Goal: Information Seeking & Learning: Learn about a topic

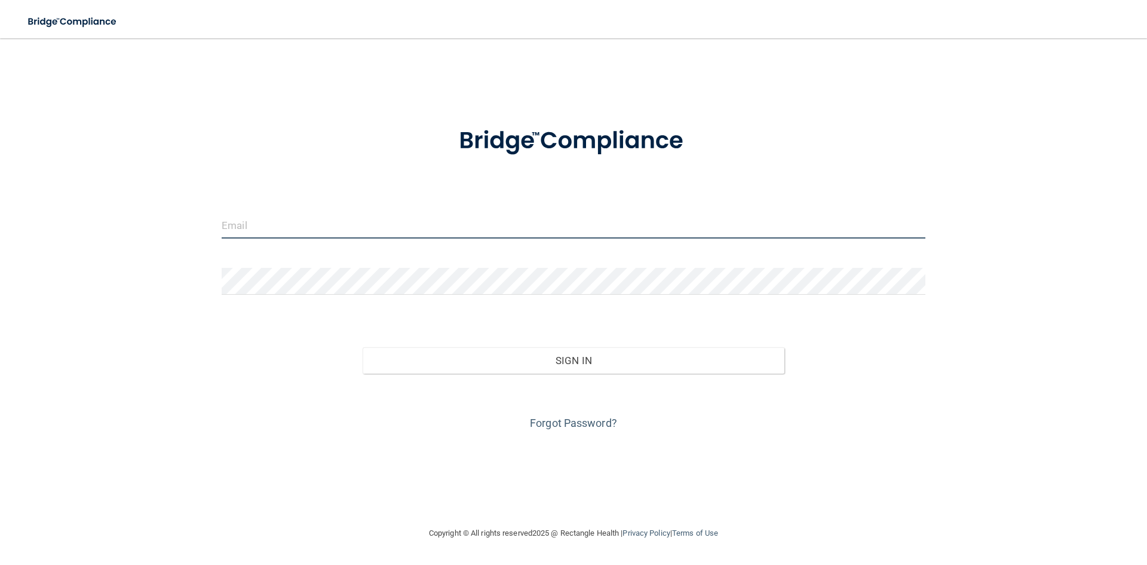
click at [268, 232] on input "email" at bounding box center [574, 225] width 704 height 27
type input "[EMAIL_ADDRESS][DOMAIN_NAME]"
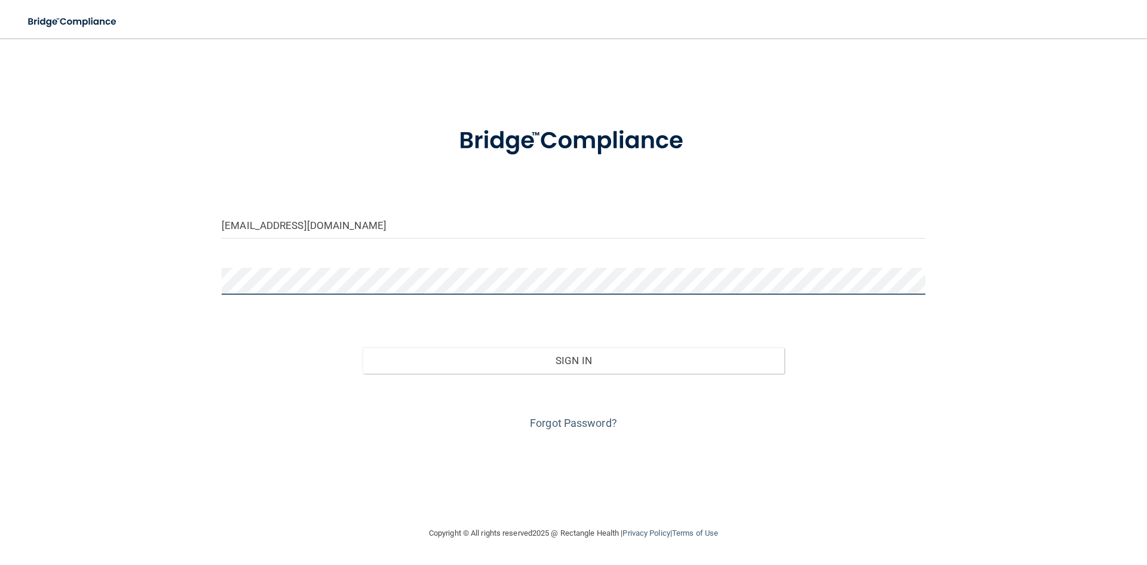
click at [363, 347] on button "Sign In" at bounding box center [574, 360] width 422 height 26
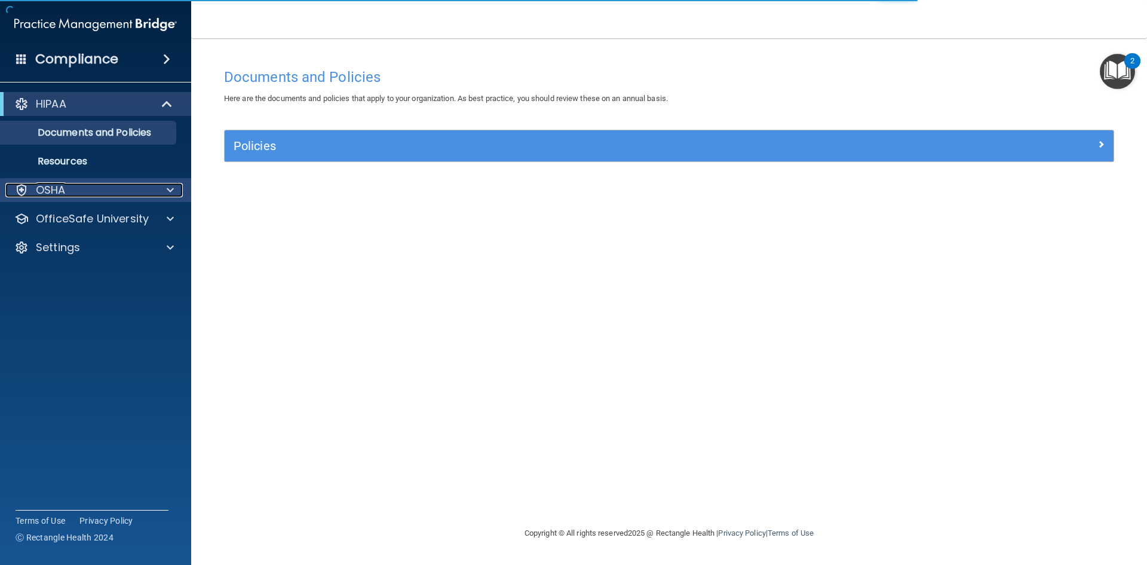
click at [145, 194] on div "OSHA" at bounding box center [79, 190] width 148 height 14
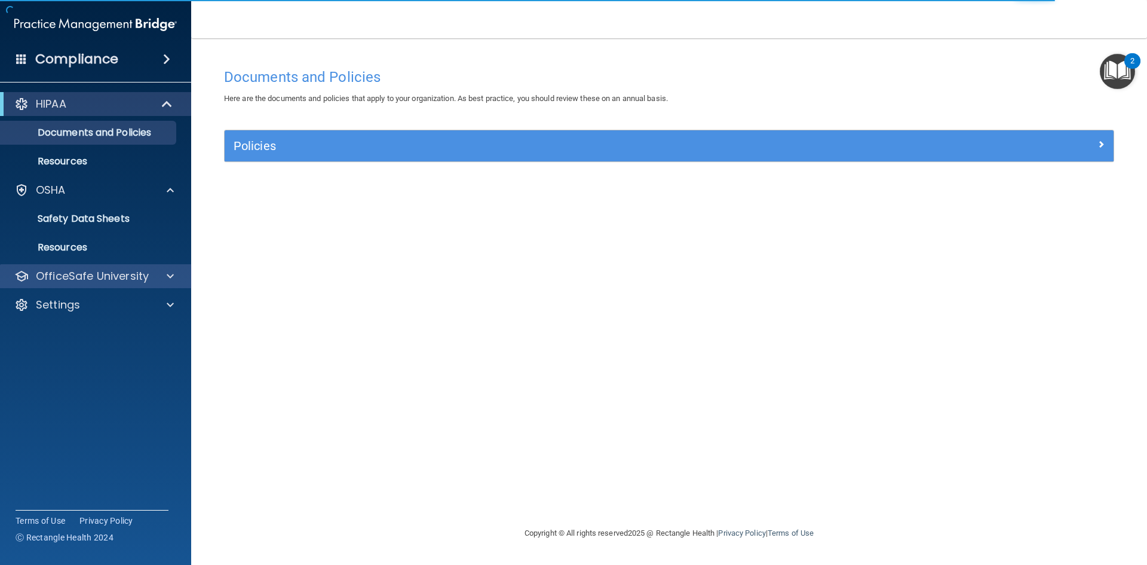
click at [99, 265] on div "OfficeSafe University" at bounding box center [96, 276] width 192 height 24
click at [142, 275] on p "OfficeSafe University" at bounding box center [92, 276] width 113 height 14
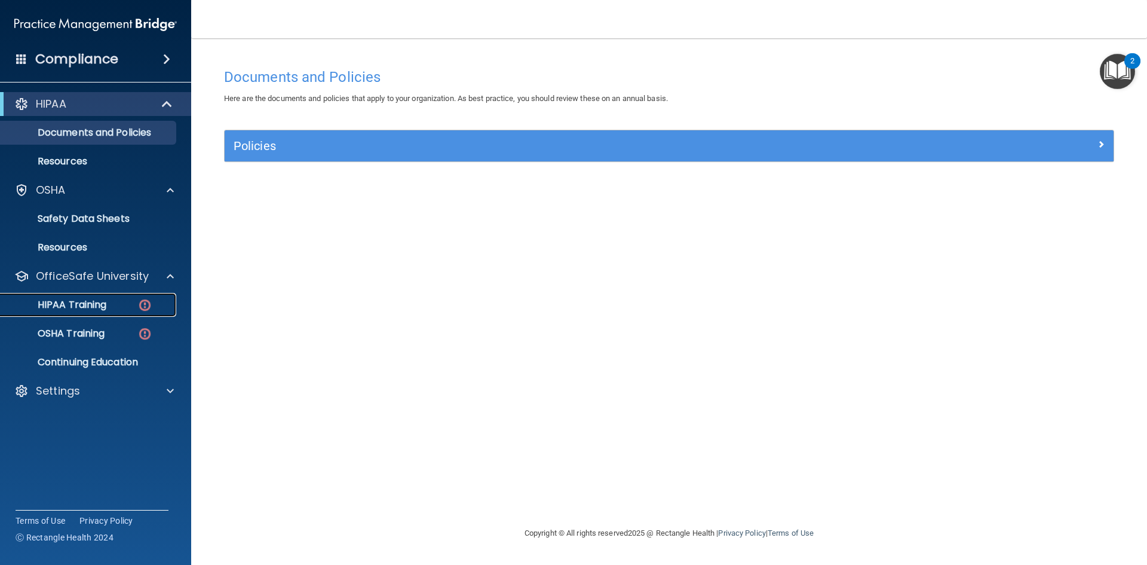
click at [85, 308] on p "HIPAA Training" at bounding box center [57, 305] width 99 height 12
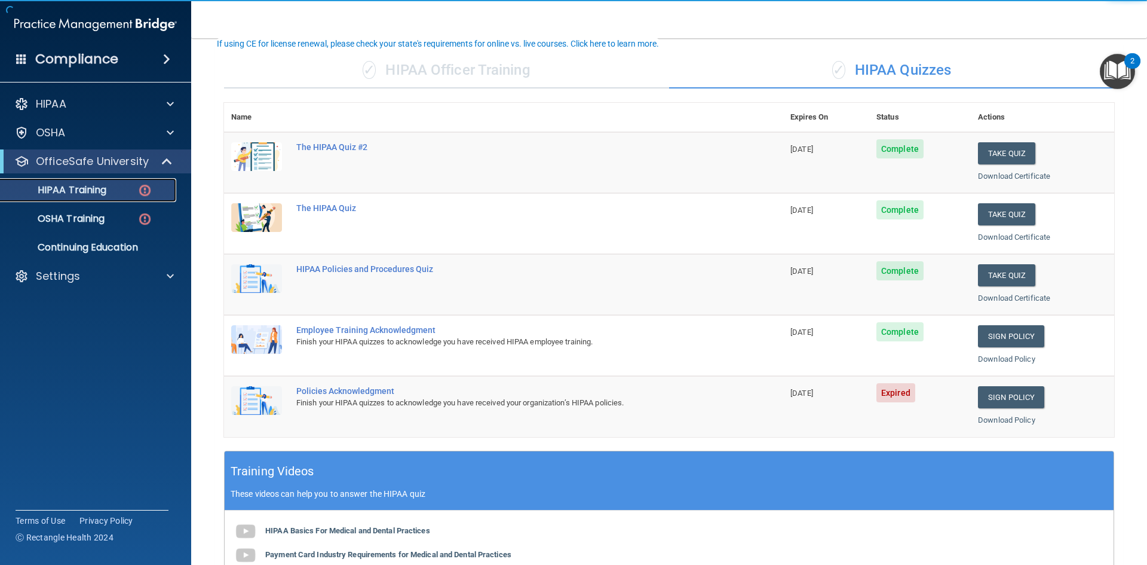
scroll to position [239, 0]
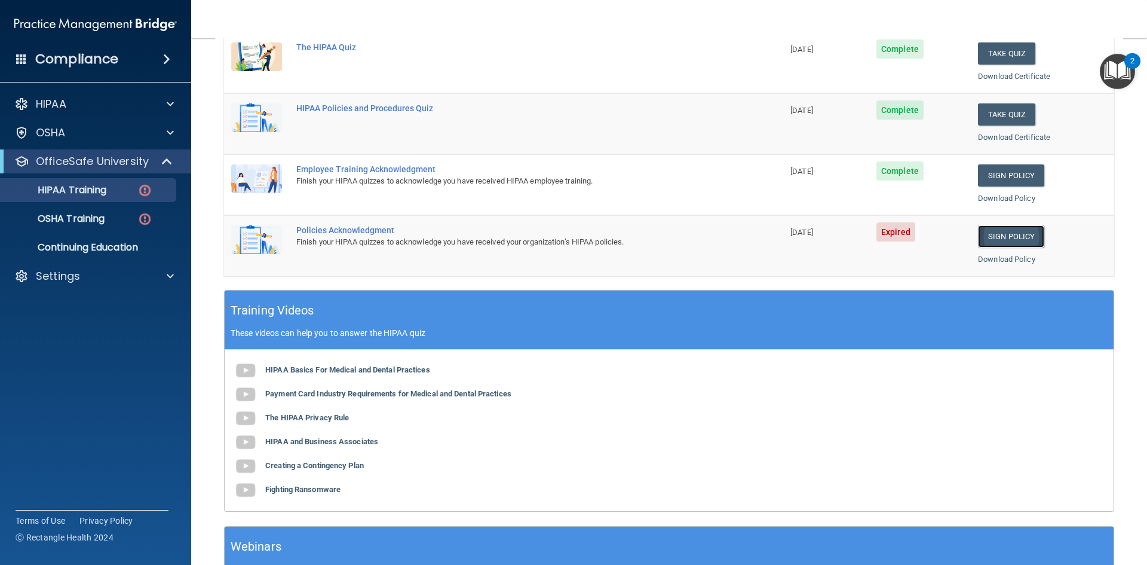
click at [1026, 236] on link "Sign Policy" at bounding box center [1011, 236] width 66 height 22
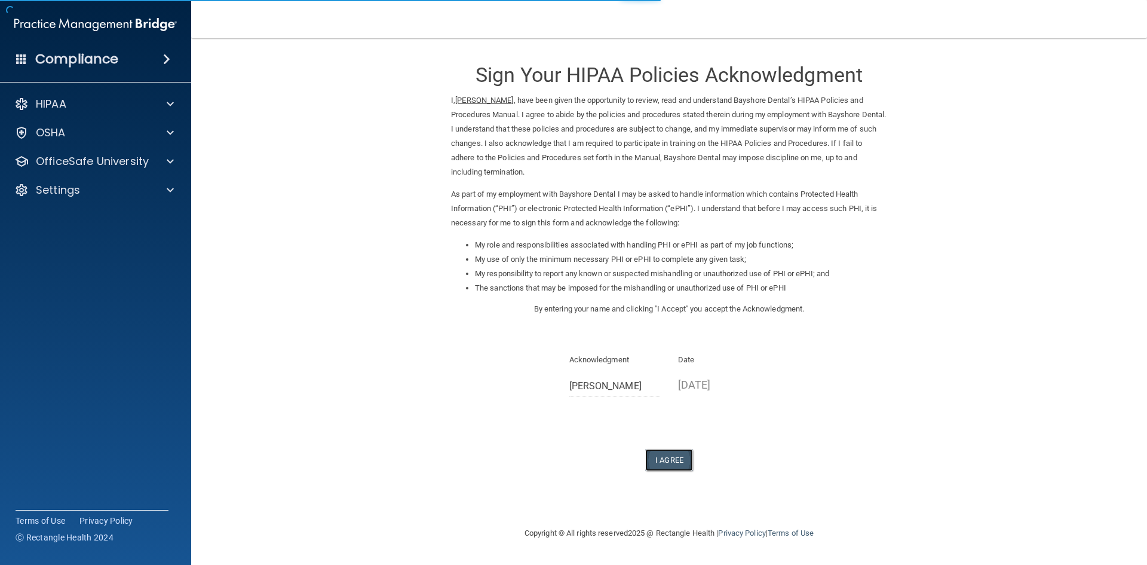
click at [676, 454] on button "I Agree" at bounding box center [669, 460] width 48 height 22
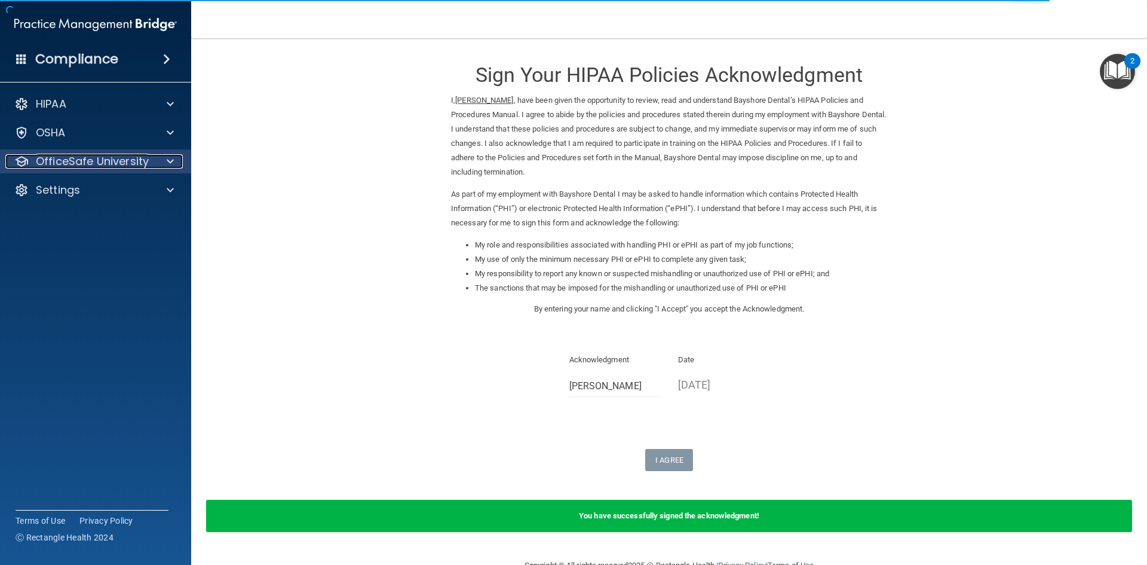
click at [79, 162] on p "OfficeSafe University" at bounding box center [92, 161] width 113 height 14
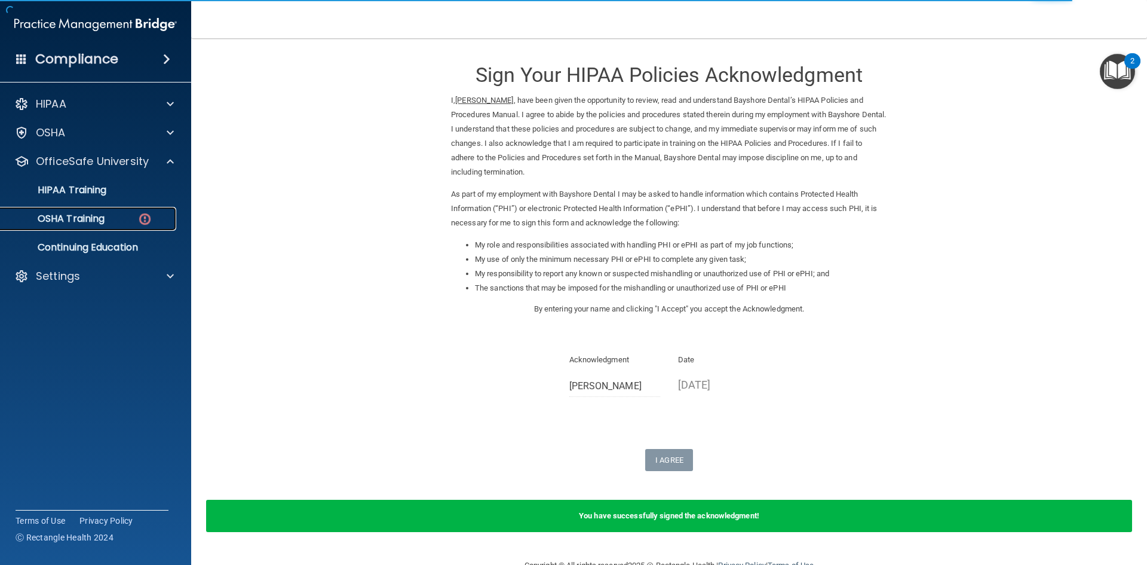
click at [99, 213] on p "OSHA Training" at bounding box center [56, 219] width 97 height 12
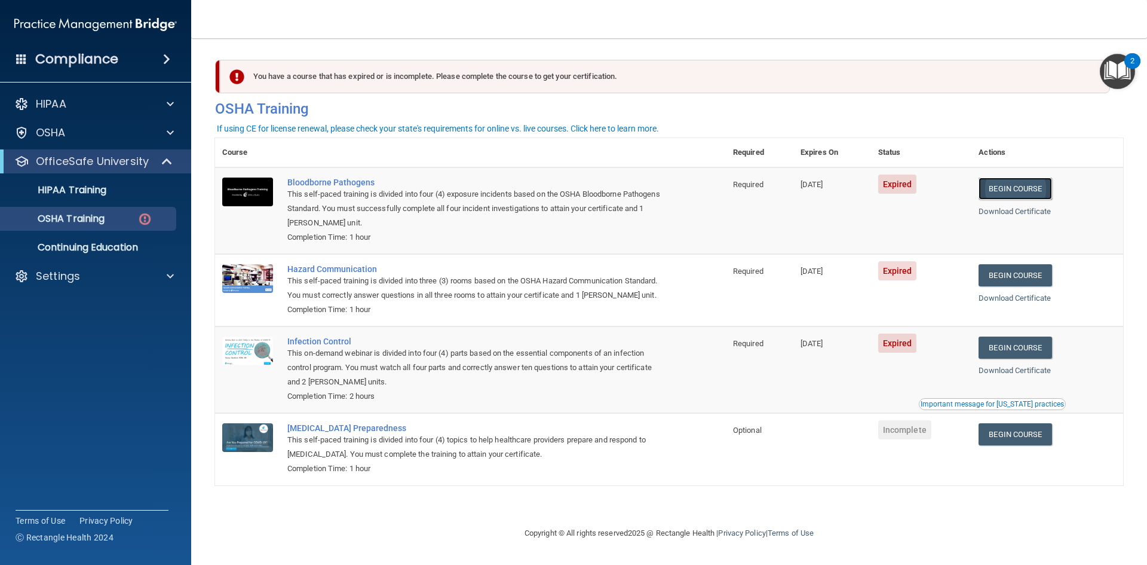
click at [1018, 189] on link "Begin Course" at bounding box center [1015, 188] width 73 height 22
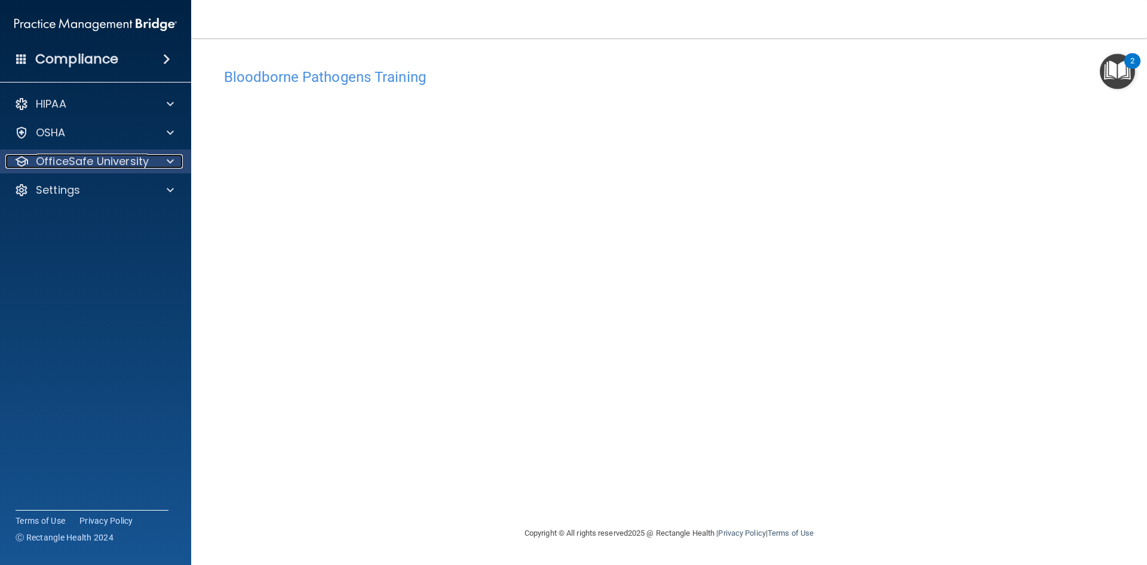
click at [90, 166] on p "OfficeSafe University" at bounding box center [92, 161] width 113 height 14
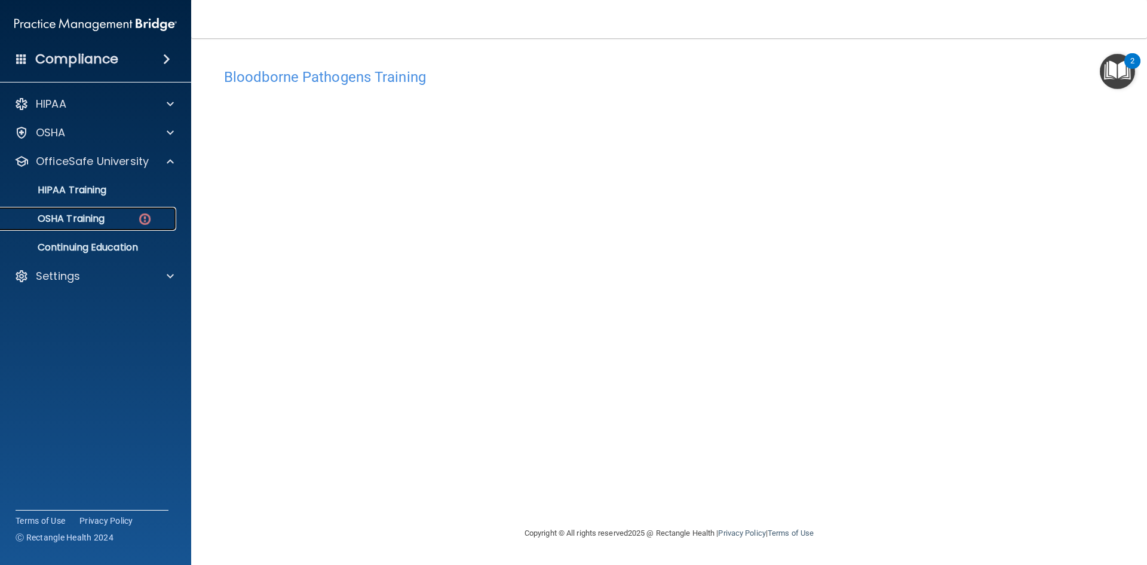
click at [105, 218] on p "OSHA Training" at bounding box center [56, 219] width 97 height 12
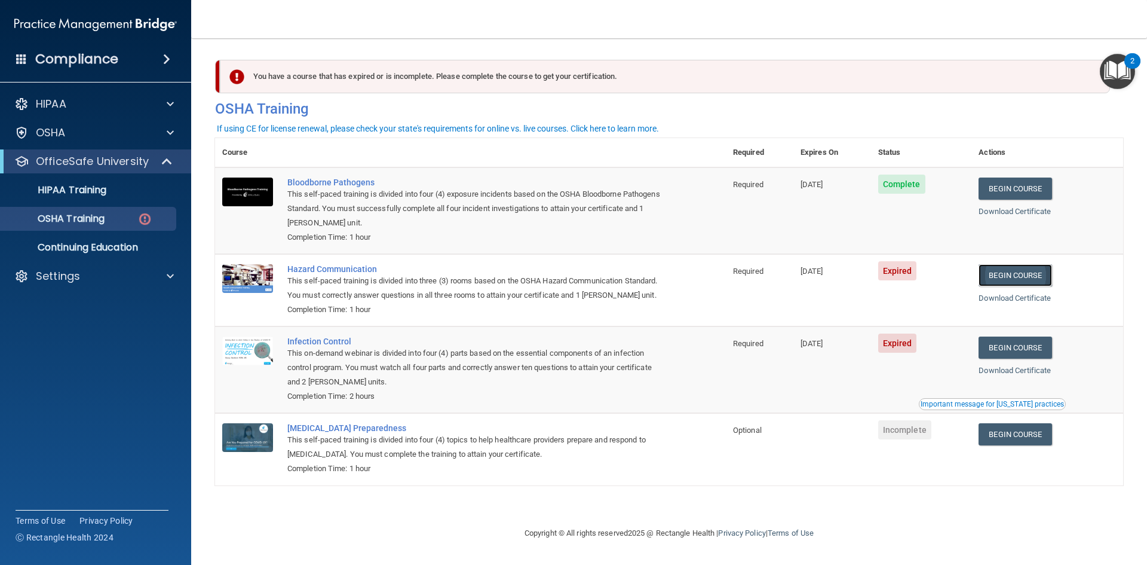
click at [1040, 270] on link "Begin Course" at bounding box center [1015, 275] width 73 height 22
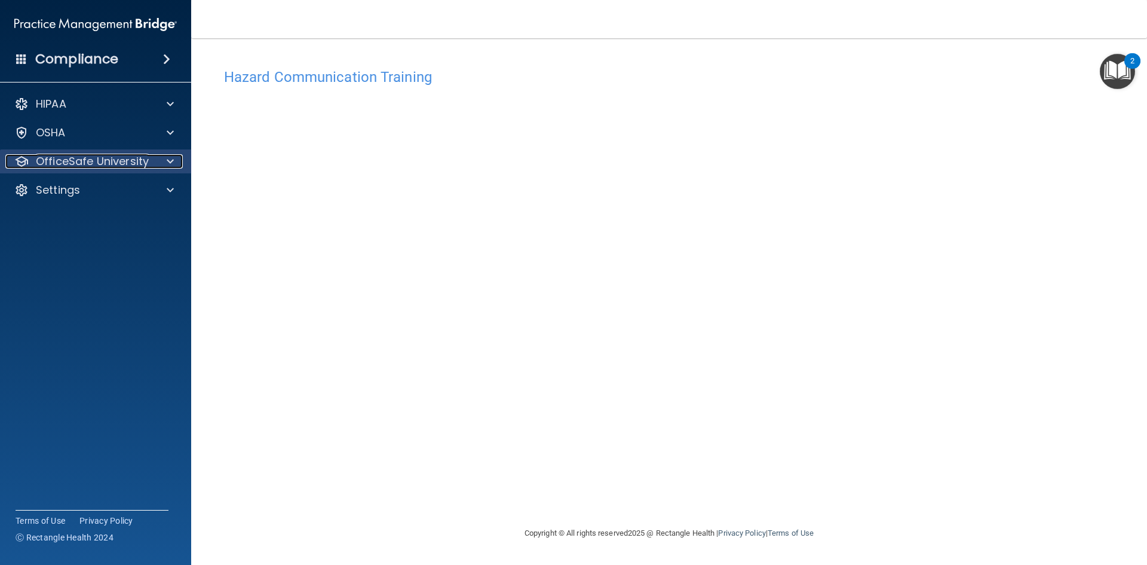
click at [87, 156] on p "OfficeSafe University" at bounding box center [92, 161] width 113 height 14
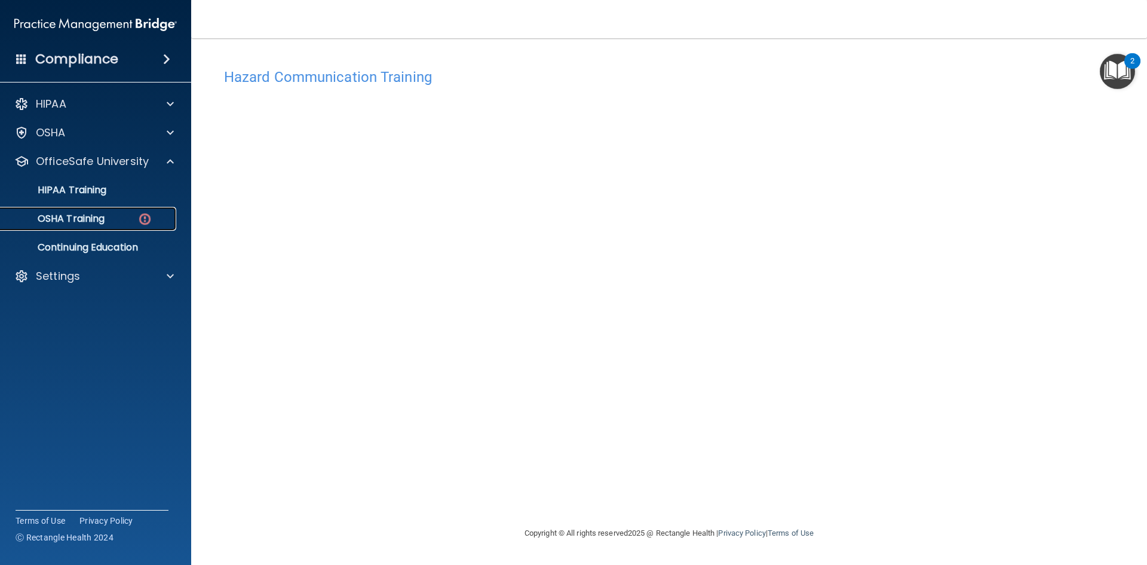
click at [105, 223] on p "OSHA Training" at bounding box center [56, 219] width 97 height 12
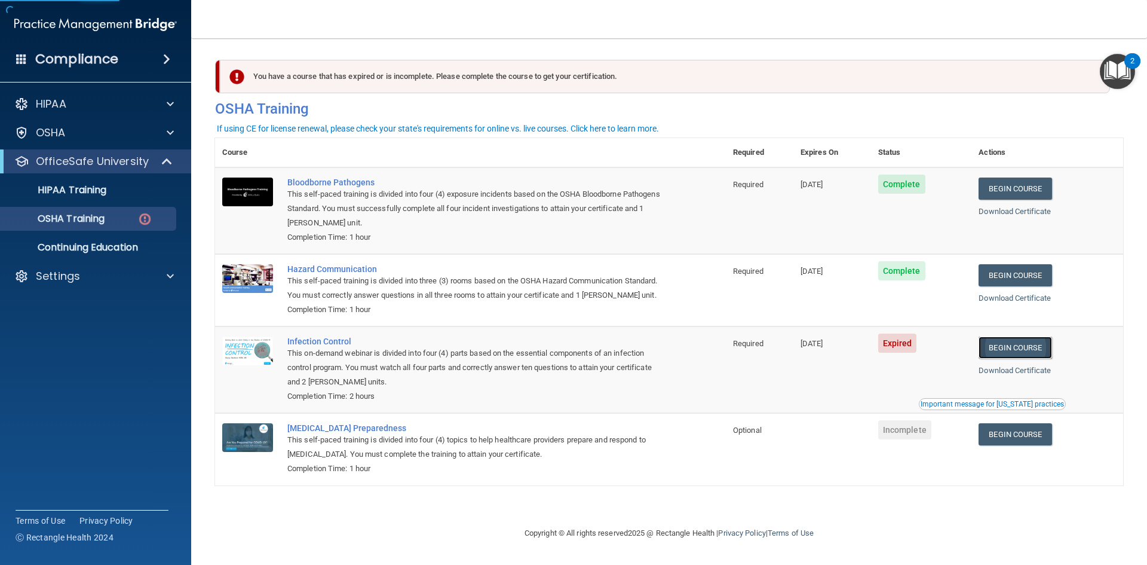
click at [1005, 350] on link "Begin Course" at bounding box center [1015, 347] width 73 height 22
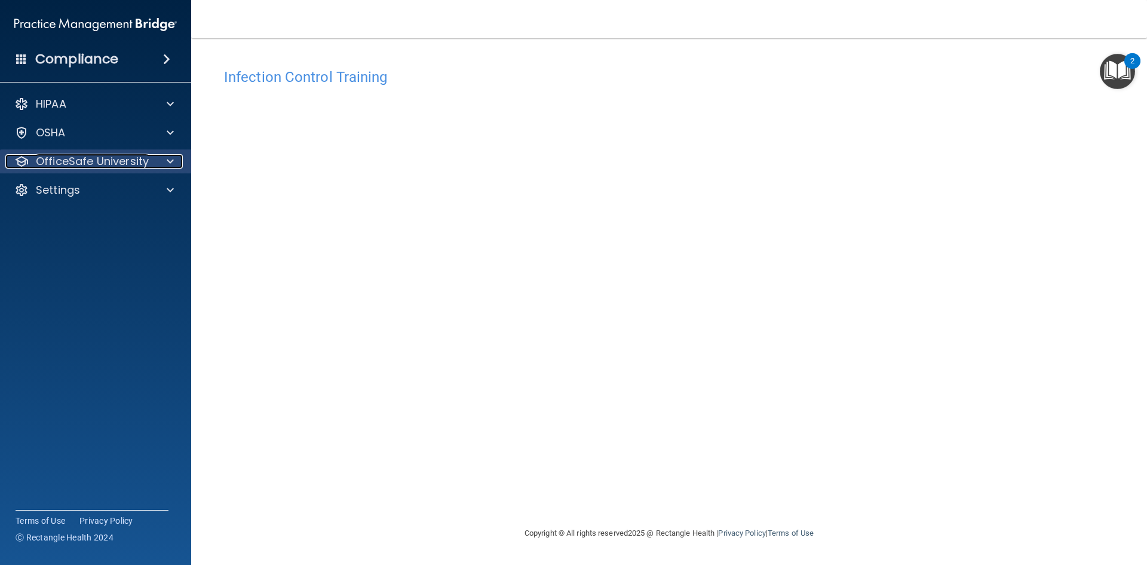
click at [100, 162] on p "OfficeSafe University" at bounding box center [92, 161] width 113 height 14
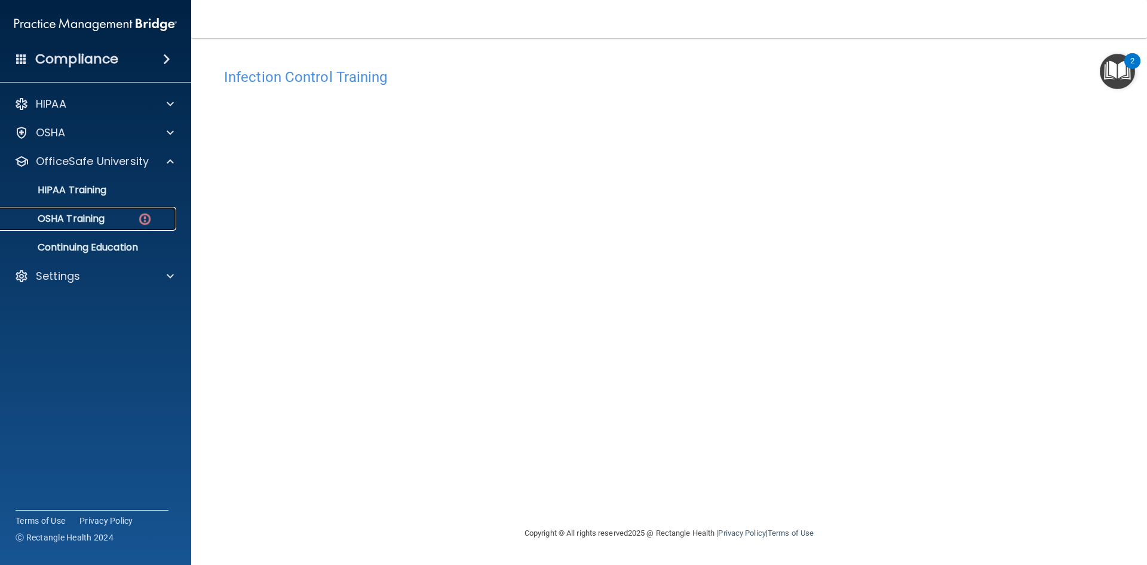
click at [131, 212] on link "OSHA Training" at bounding box center [82, 219] width 188 height 24
